Goal: Navigation & Orientation: Find specific page/section

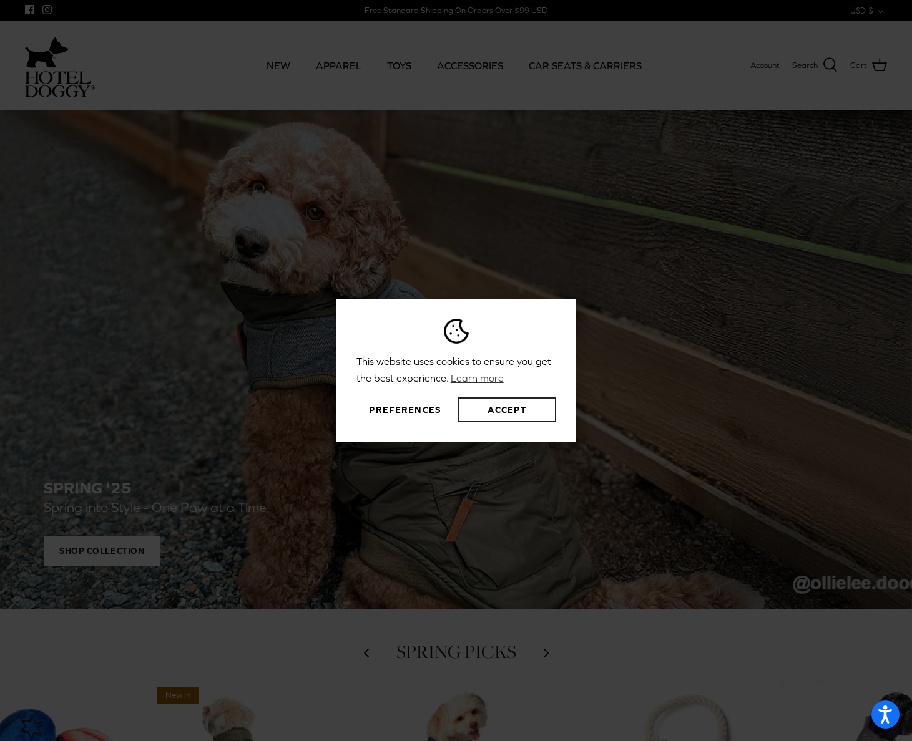
click at [499, 410] on button "Accept" at bounding box center [506, 409] width 97 height 25
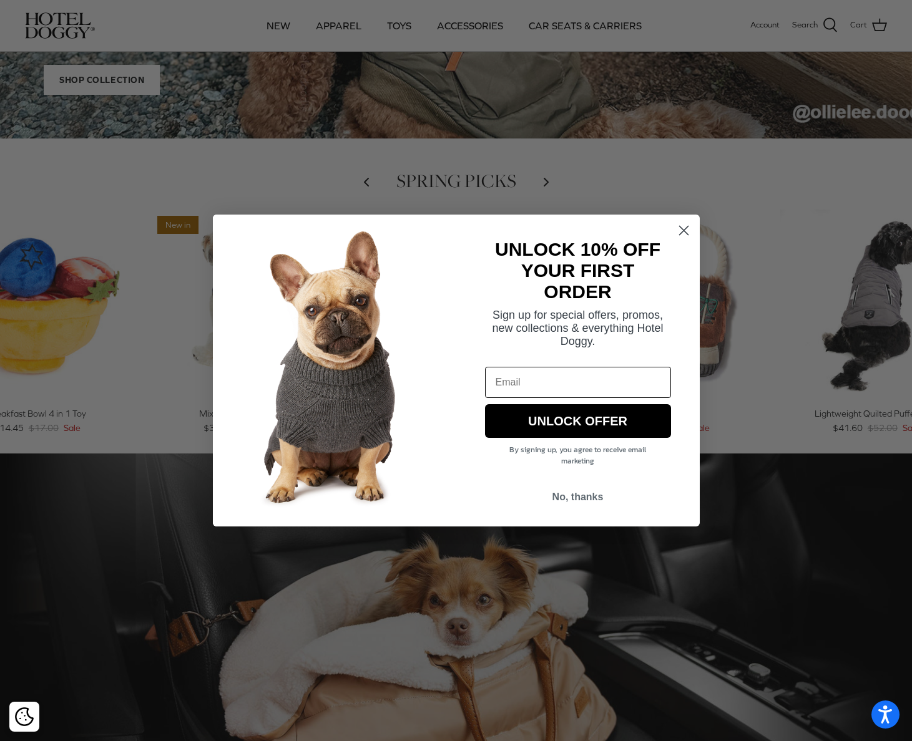
scroll to position [383, 0]
click at [675, 231] on circle "Close dialog" at bounding box center [683, 230] width 21 height 21
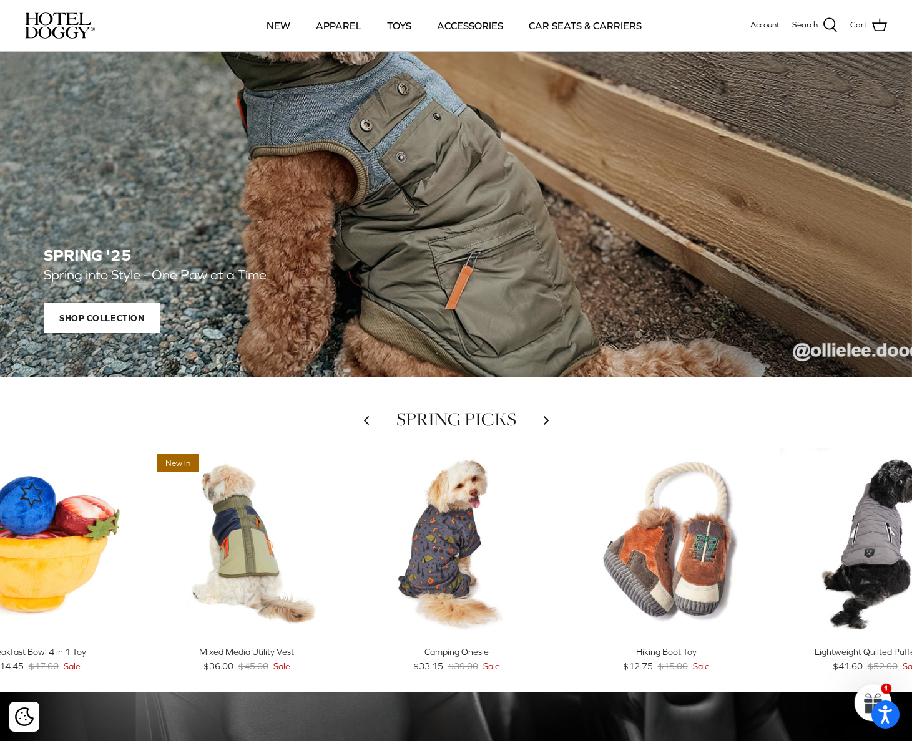
scroll to position [0, 0]
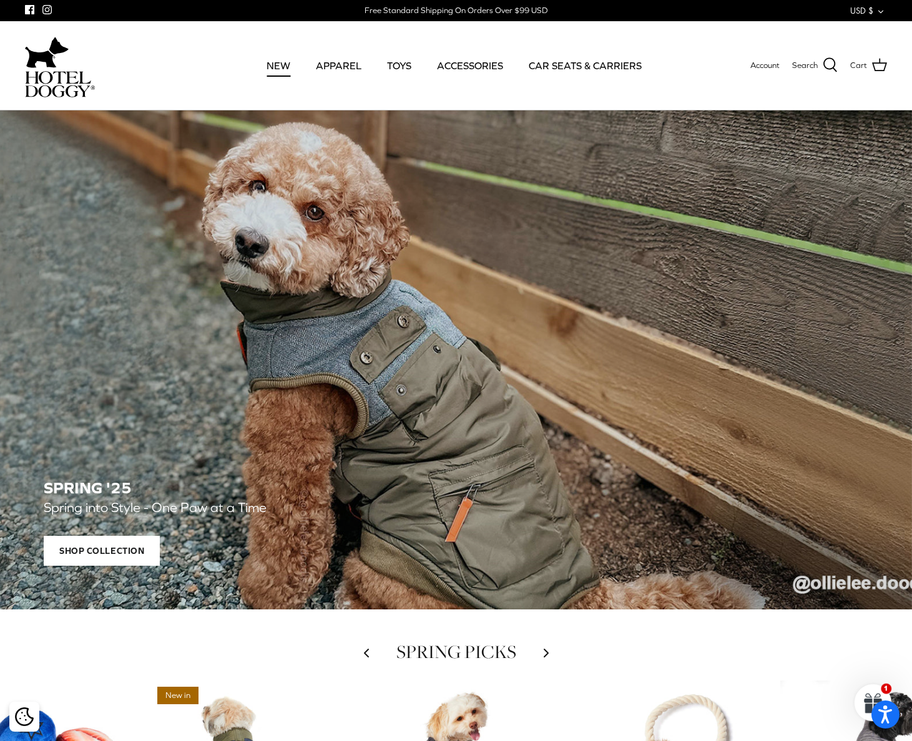
click at [283, 67] on link "NEW" at bounding box center [278, 65] width 46 height 42
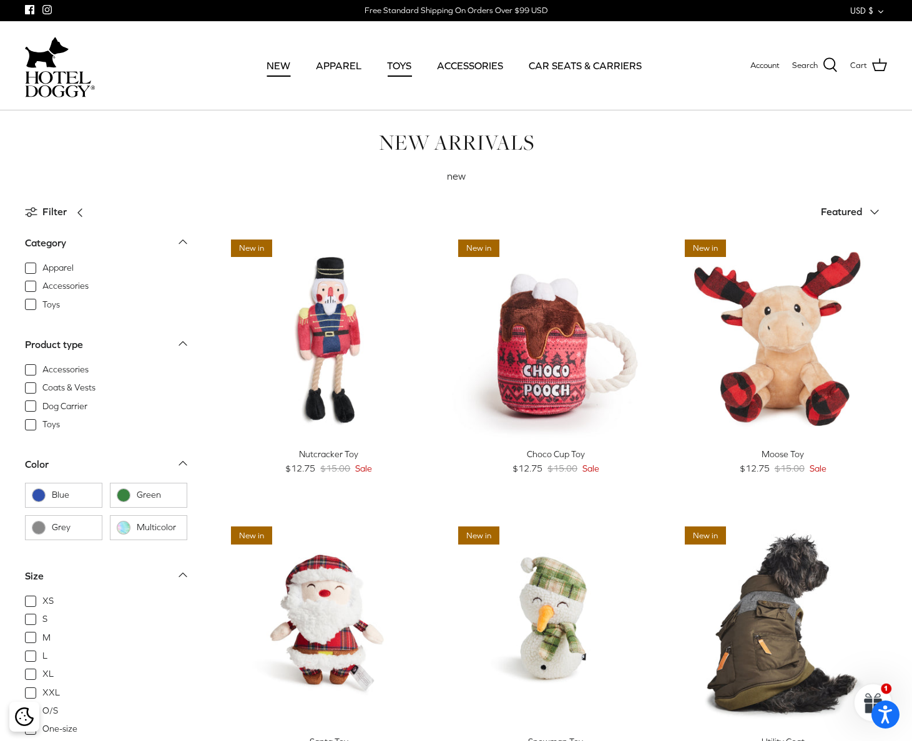
click at [400, 63] on link "TOYS" at bounding box center [399, 65] width 47 height 42
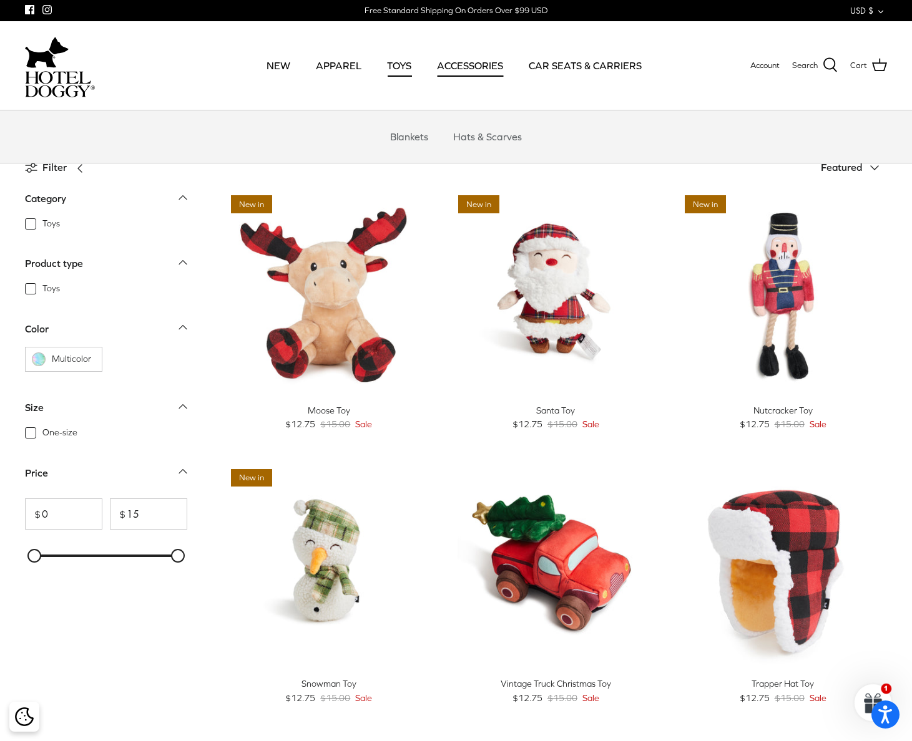
click at [457, 63] on link "ACCESSORIES" at bounding box center [470, 65] width 89 height 42
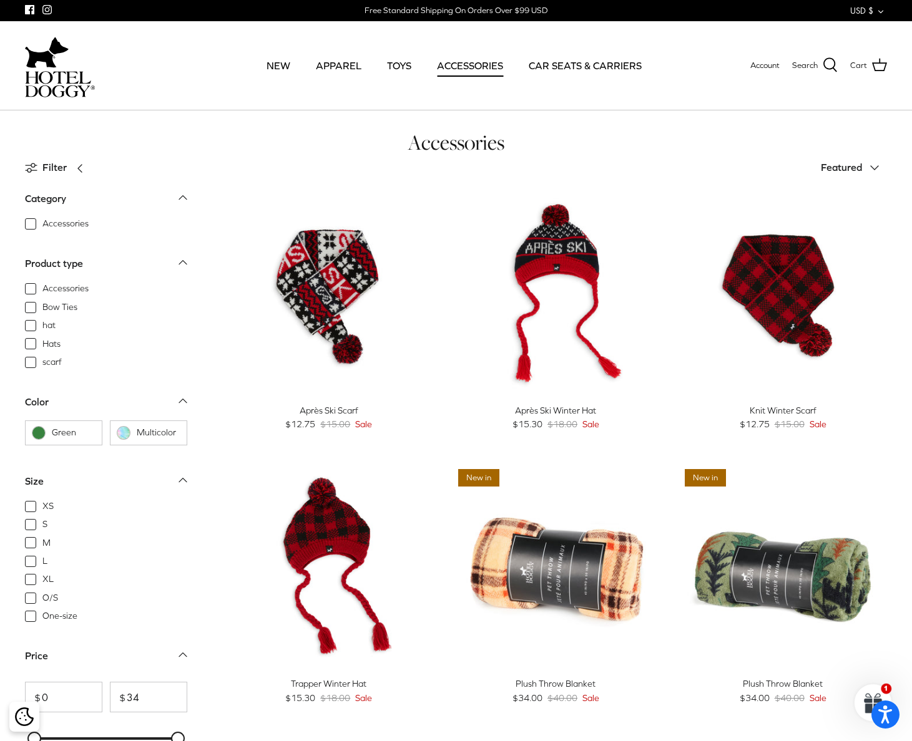
click at [42, 308] on span "Bow Ties" at bounding box center [59, 307] width 35 height 12
click at [41, 301] on input "Bow Ties" at bounding box center [41, 300] width 1 height 1
checkbox input "true"
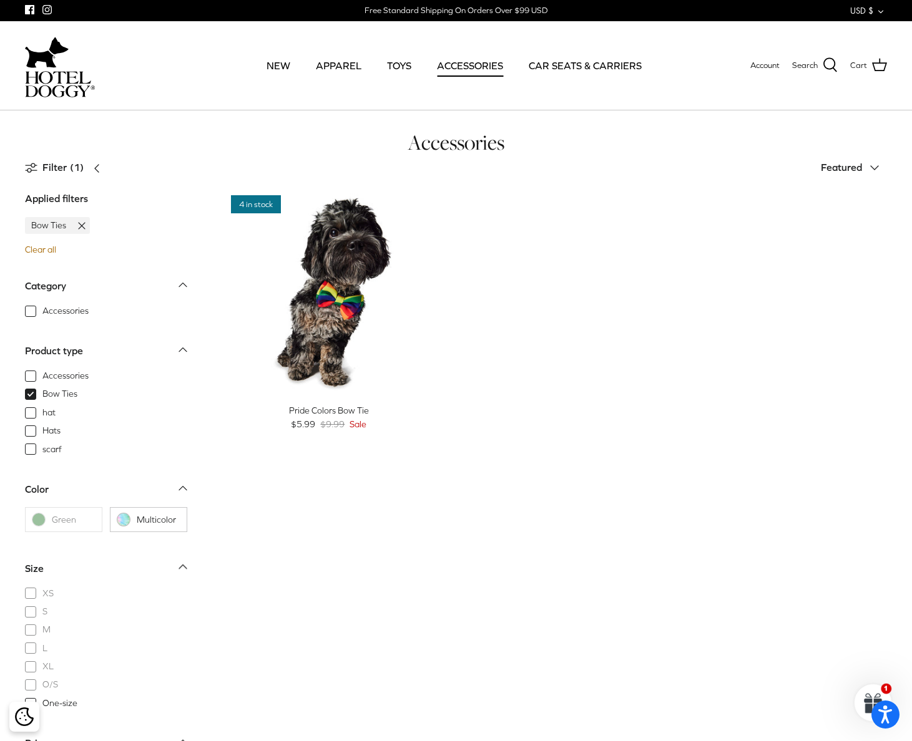
click at [42, 376] on span "Accessories" at bounding box center [65, 376] width 46 height 12
click at [41, 370] on input "Accessories" at bounding box center [41, 369] width 1 height 1
checkbox input "true"
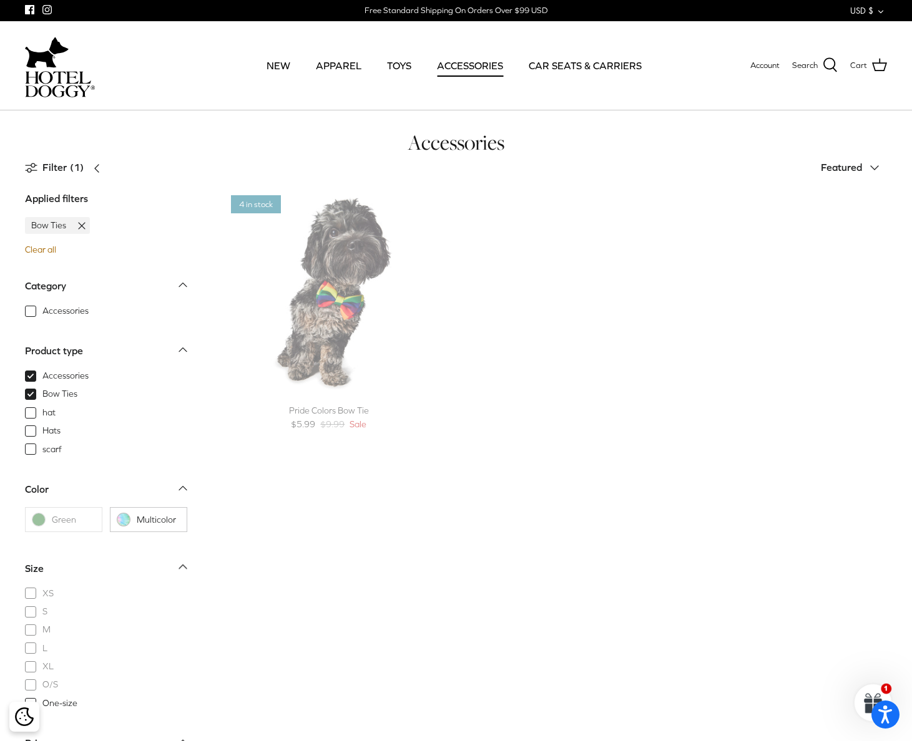
click at [42, 393] on span "Bow Ties" at bounding box center [59, 394] width 35 height 12
click at [41, 389] on input "Bow Ties" at bounding box center [41, 387] width 1 height 1
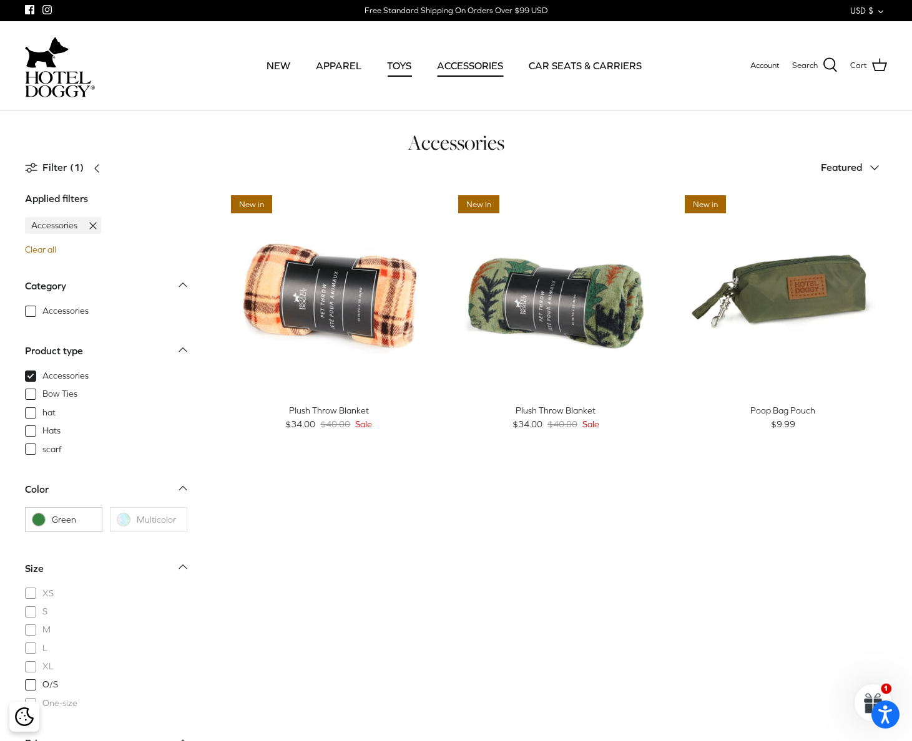
click at [396, 63] on link "TOYS" at bounding box center [399, 65] width 47 height 42
